Goal: Task Accomplishment & Management: Use online tool/utility

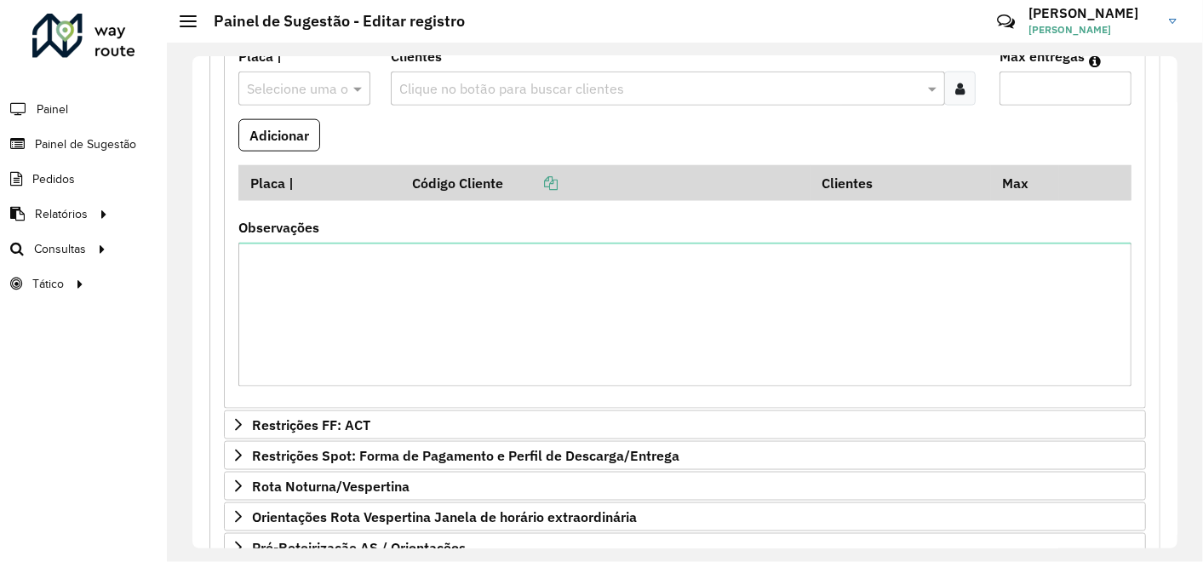
scroll to position [1561, 0]
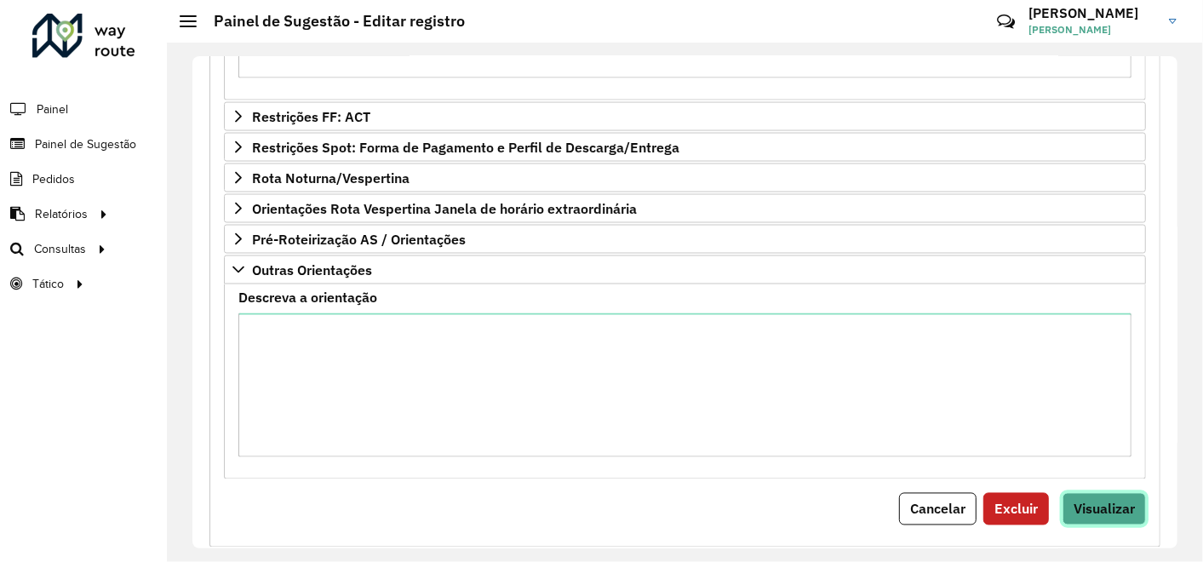
click at [1094, 501] on span "Visualizar" at bounding box center [1104, 509] width 61 height 17
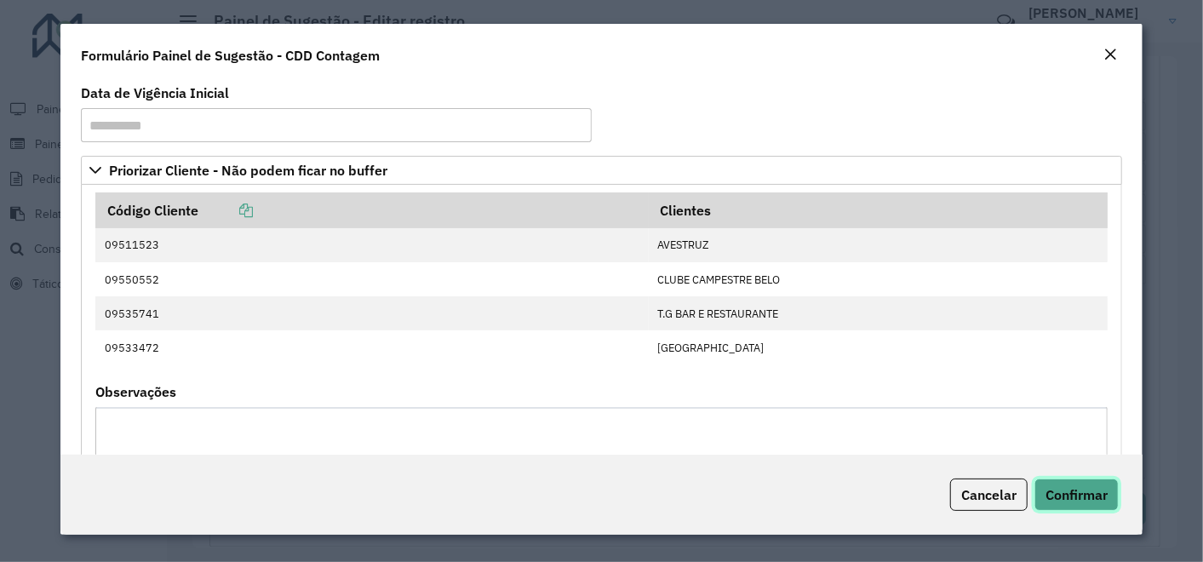
click at [1074, 498] on span "Confirmar" at bounding box center [1076, 494] width 62 height 17
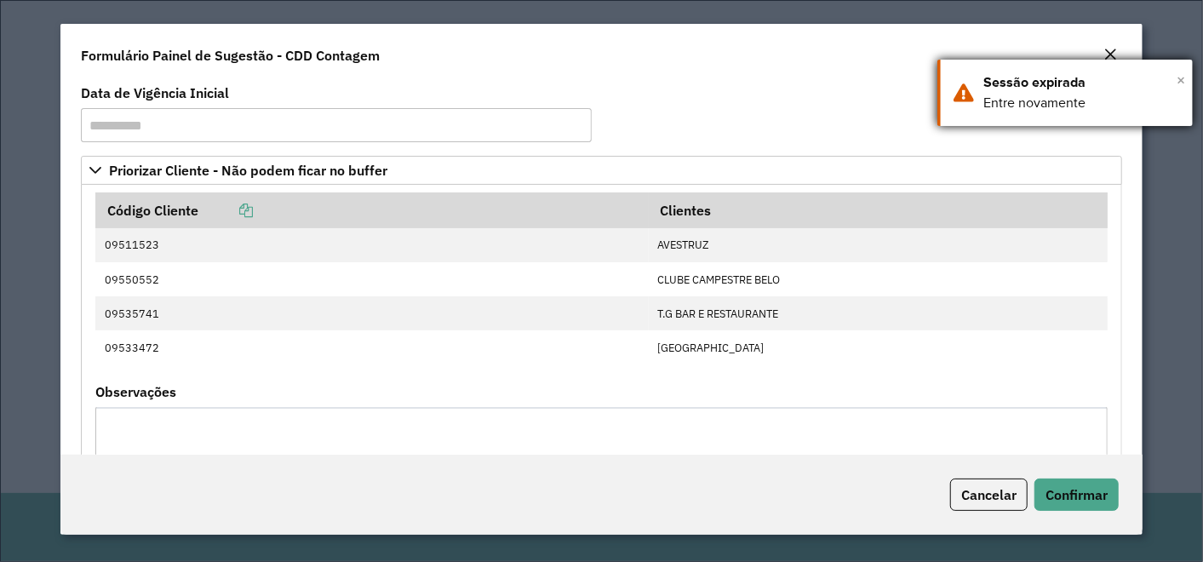
click at [1184, 83] on span "×" at bounding box center [1181, 80] width 9 height 26
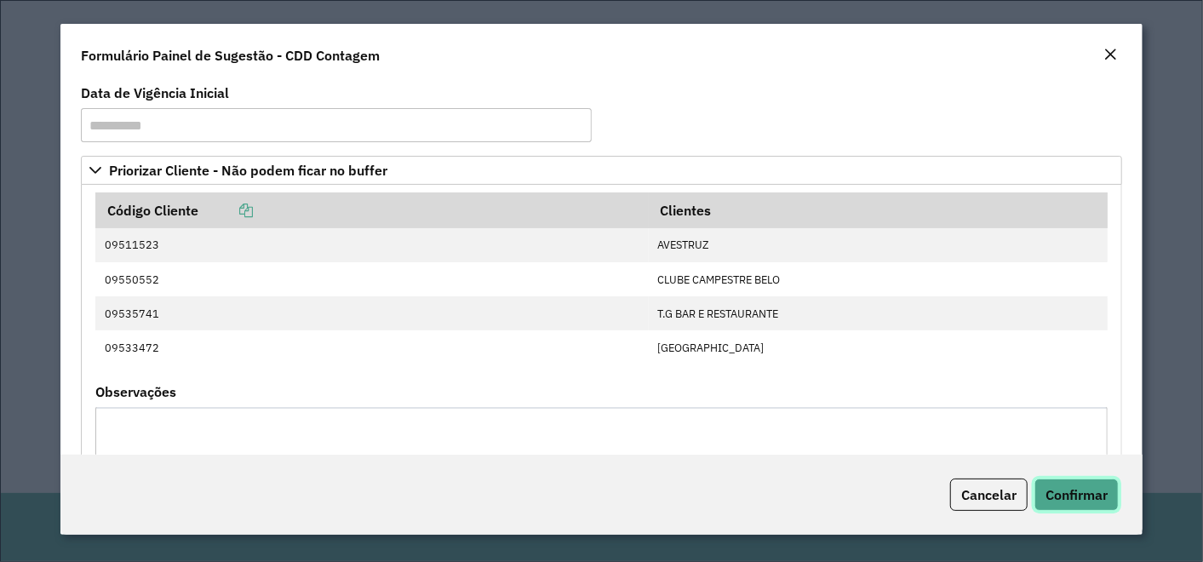
click at [1053, 493] on span "Confirmar" at bounding box center [1076, 494] width 62 height 17
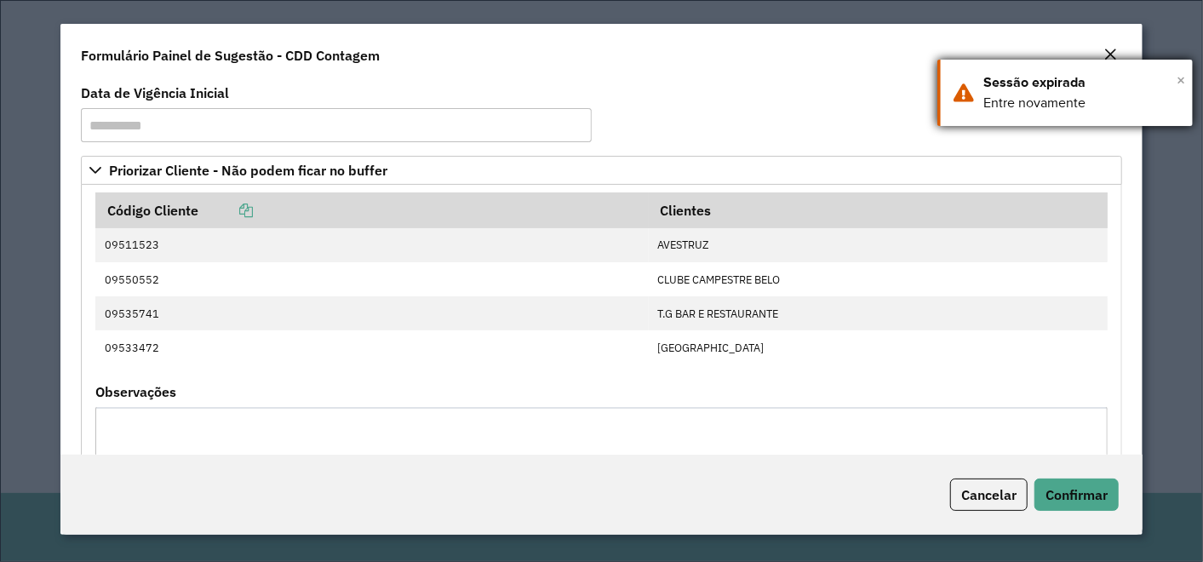
click at [1177, 80] on span "×" at bounding box center [1181, 80] width 9 height 26
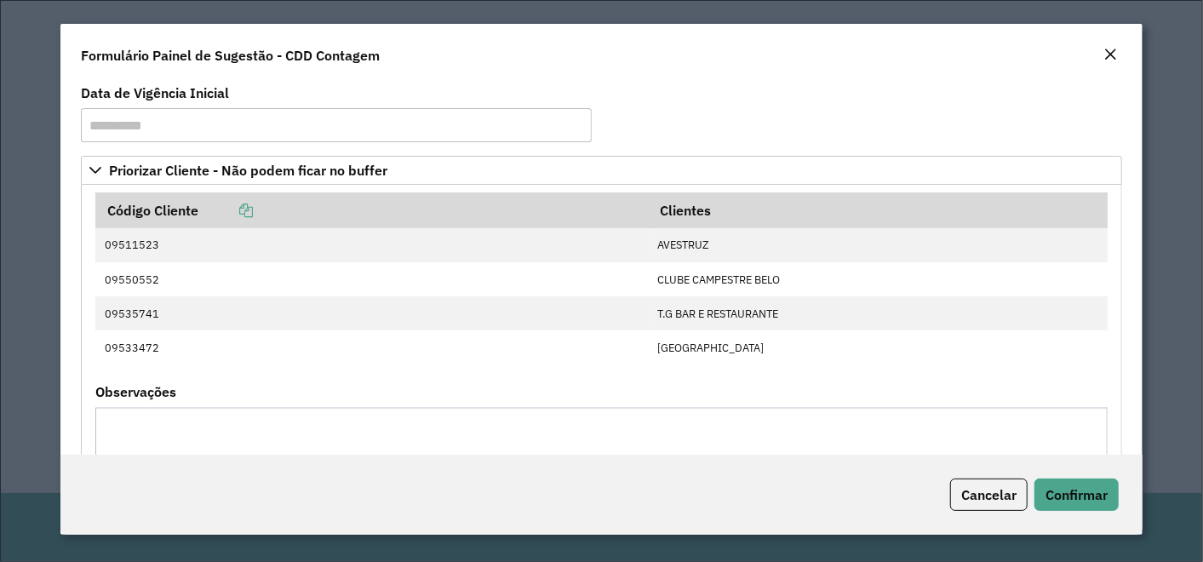
click at [1104, 52] on em "Fechar" at bounding box center [1110, 55] width 14 height 14
